Goal: Information Seeking & Learning: Find specific fact

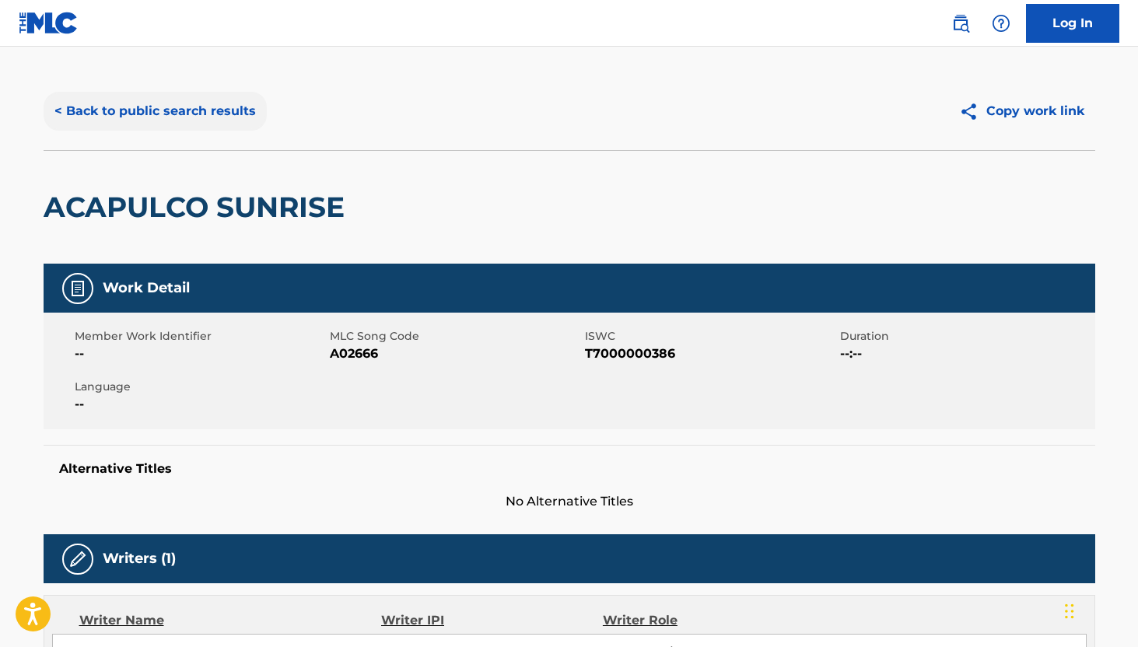
click at [111, 105] on button "< Back to public search results" at bounding box center [155, 111] width 223 height 39
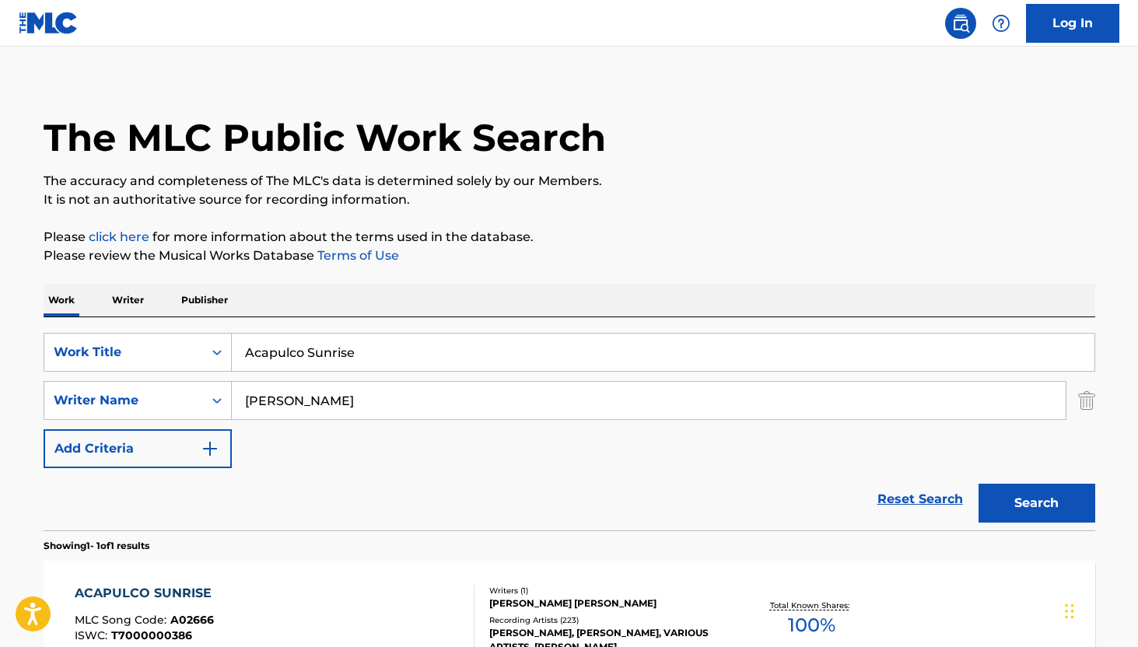
scroll to position [110, 0]
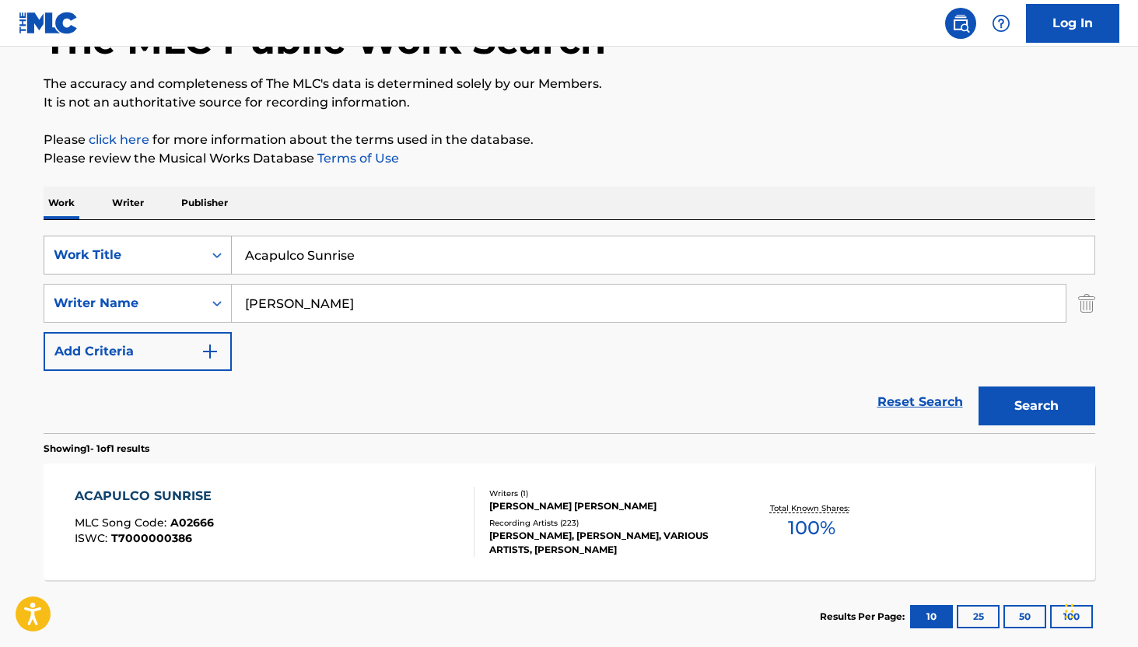
drag, startPoint x: 392, startPoint y: 250, endPoint x: 199, endPoint y: 250, distance: 192.9
click at [199, 250] on div "SearchWithCriteria0d844ff2-de06-4303-9d25-51c94f4db7cc Work Title Acapulco Sunr…" at bounding box center [569, 255] width 1051 height 39
paste input "Circles"
type input "Circles"
drag, startPoint x: 383, startPoint y: 308, endPoint x: 241, endPoint y: 308, distance: 142.3
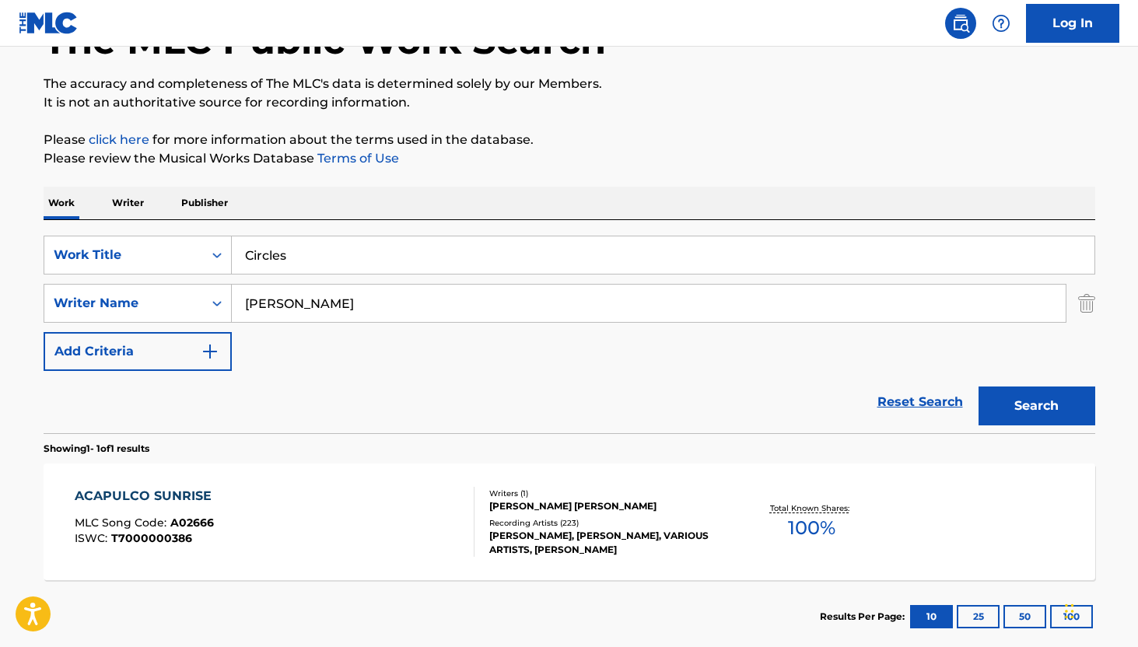
click at [241, 308] on input "[PERSON_NAME]" at bounding box center [649, 303] width 834 height 37
paste input "DEGLIANTONI"
type input "[PERSON_NAME]"
click at [1020, 404] on button "Search" at bounding box center [1036, 405] width 117 height 39
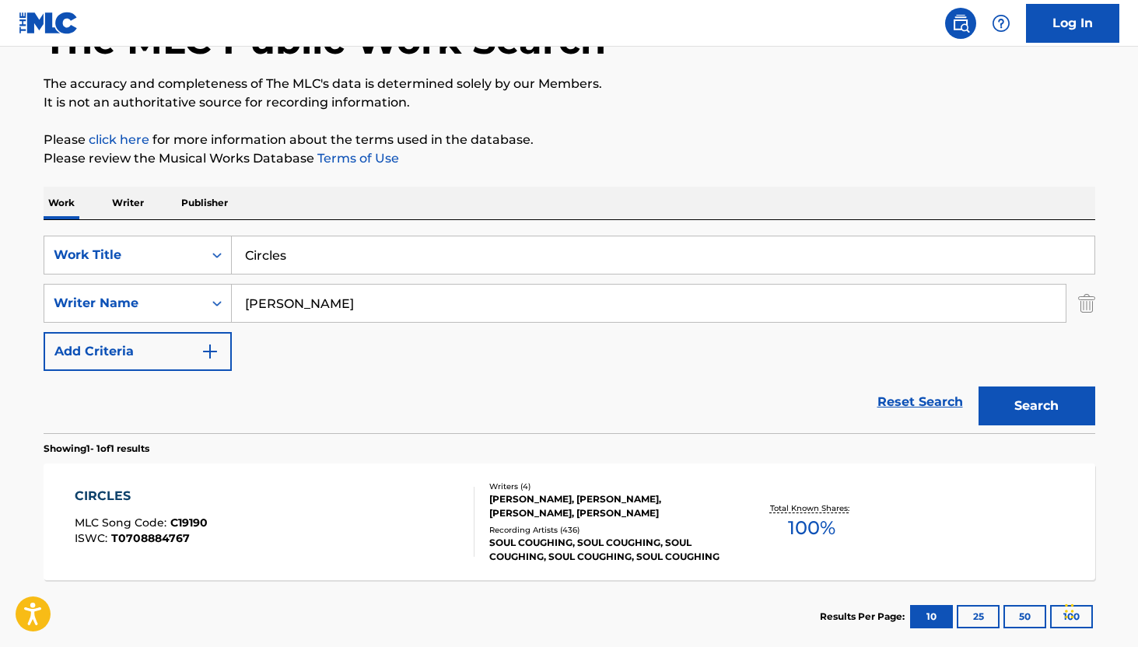
click at [532, 507] on div "[PERSON_NAME], [PERSON_NAME], [PERSON_NAME], [PERSON_NAME]" at bounding box center [606, 506] width 235 height 28
